Goal: Information Seeking & Learning: Find specific page/section

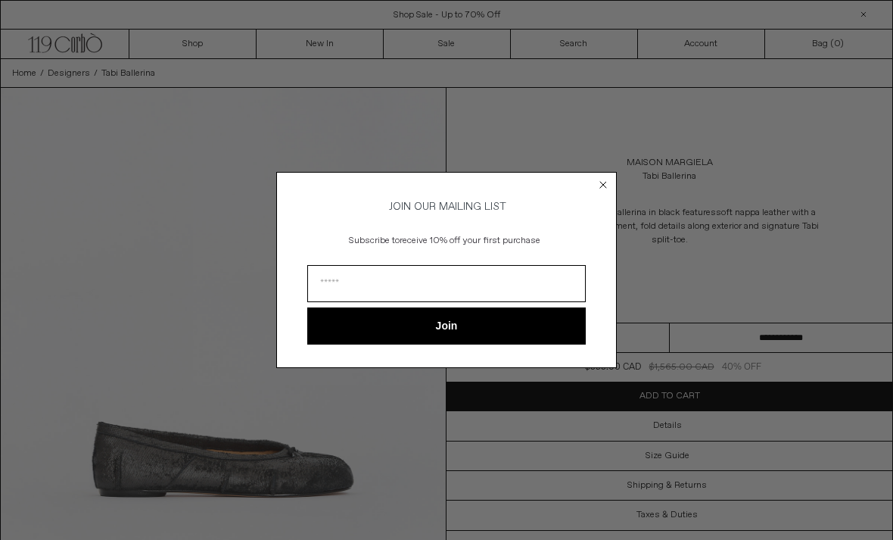
click at [601, 188] on circle "Close dialog" at bounding box center [604, 185] width 14 height 14
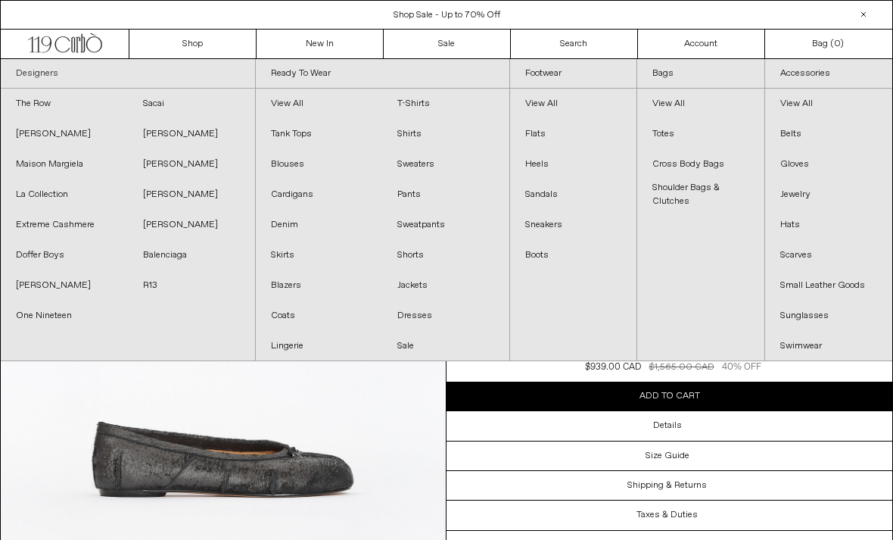
click at [46, 86] on link "Designers" at bounding box center [128, 74] width 254 height 30
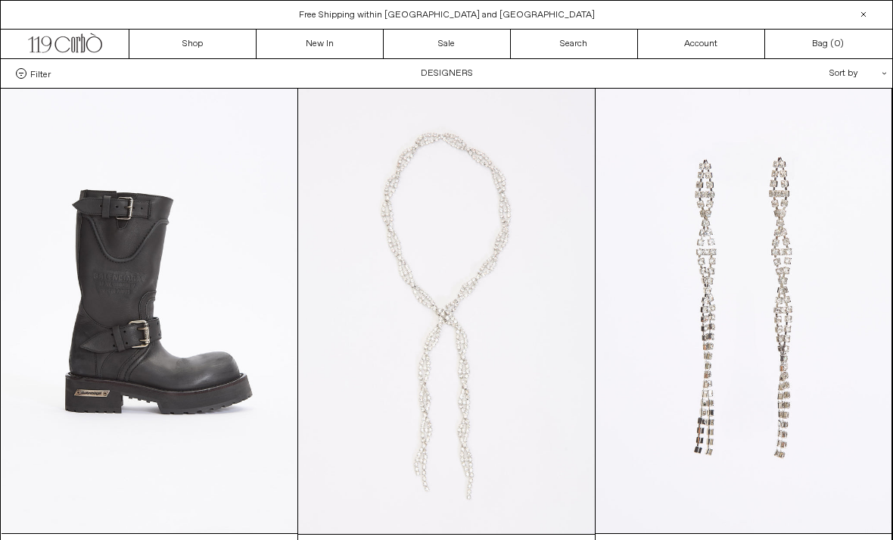
click at [864, 76] on div "Sort by .cls-1{fill:#231f20}" at bounding box center [809, 73] width 136 height 29
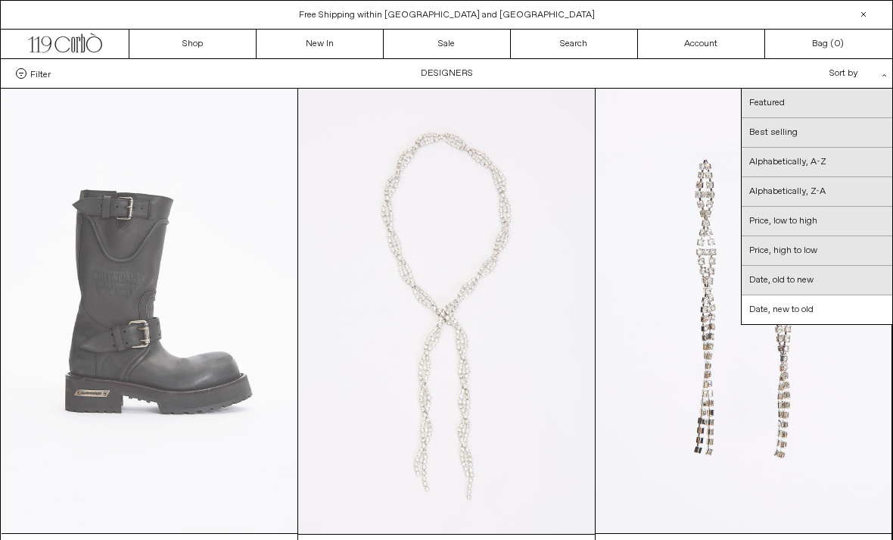
click at [75, 240] on at bounding box center [150, 311] width 297 height 444
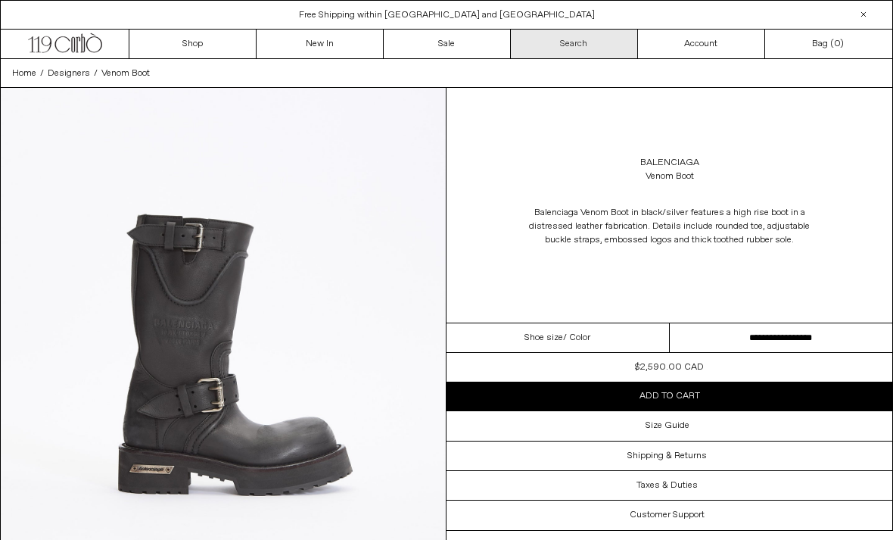
click at [612, 45] on link "Search" at bounding box center [574, 44] width 127 height 29
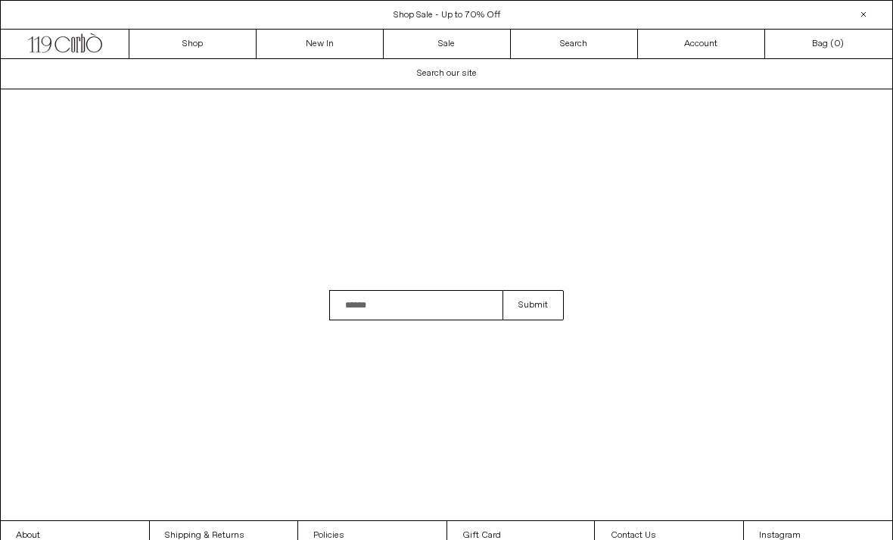
click at [480, 318] on input "Search" at bounding box center [415, 305] width 173 height 30
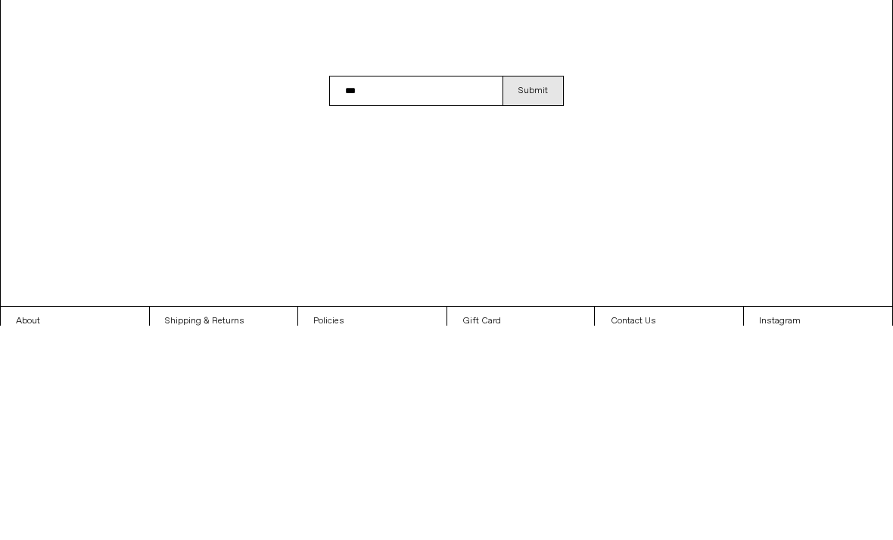
type input "***"
click at [545, 290] on button "Submit" at bounding box center [533, 305] width 61 height 30
